Goal: Feedback & Contribution: Contribute content

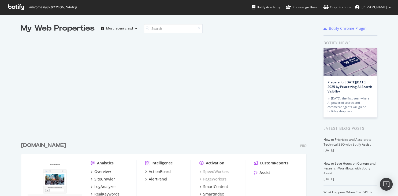
scroll to position [196, 397]
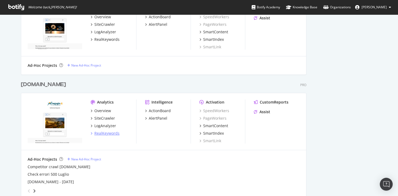
click at [107, 134] on div "RealKeywords" at bounding box center [106, 132] width 25 height 5
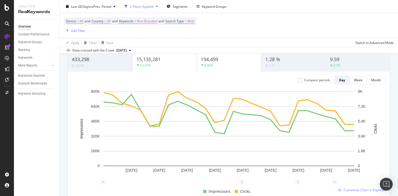
scroll to position [71, 0]
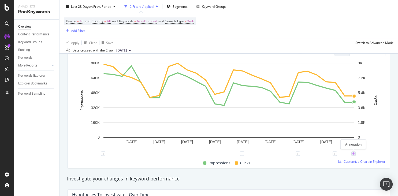
click at [352, 154] on icon "plus" at bounding box center [352, 153] width 3 height 3
click at [357, 104] on input "[DATE]" at bounding box center [346, 104] width 34 height 10
type input "[DATE]"
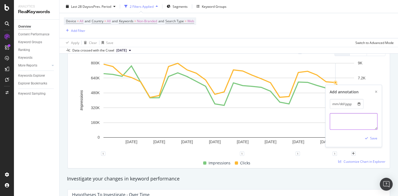
click at [340, 124] on textarea at bounding box center [353, 121] width 48 height 17
paste textarea "offerte internet casa su [DOMAIN_NAME]"
paste textarea "[URL][DOMAIN_NAME][PERSON_NAME]"
paste textarea "[URL][DOMAIN_NAME]"
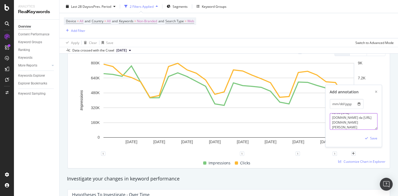
scroll to position [16, 0]
type textarea "Online link " offerte internet casa su [DOMAIN_NAME]" verso [URL][DOMAIN_NAME] …"
click at [373, 139] on div "Save" at bounding box center [373, 138] width 7 height 5
